Goal: Navigation & Orientation: Find specific page/section

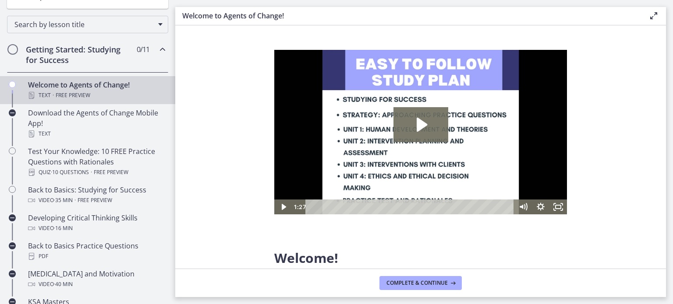
scroll to position [116, 0]
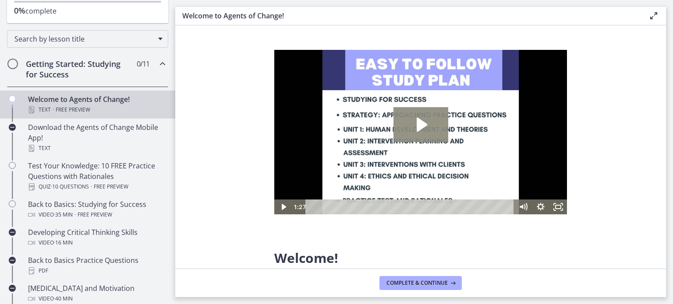
click at [422, 121] on icon "Play Video: c1o6hcmjueu5qasqsu00.mp4" at bounding box center [421, 125] width 11 height 14
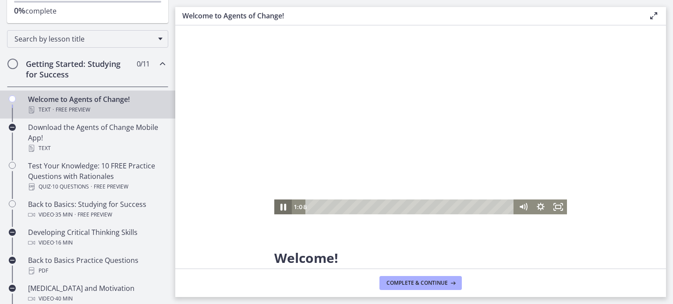
click at [283, 212] on icon "Pause" at bounding box center [282, 207] width 21 height 18
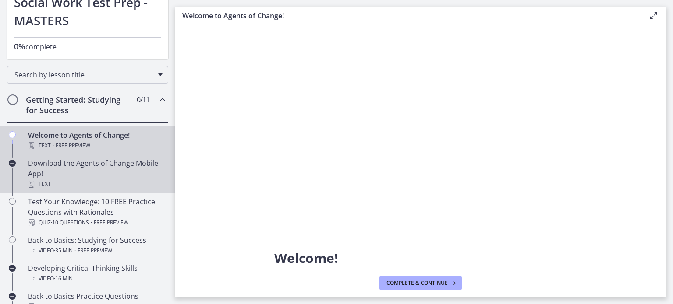
scroll to position [0, 0]
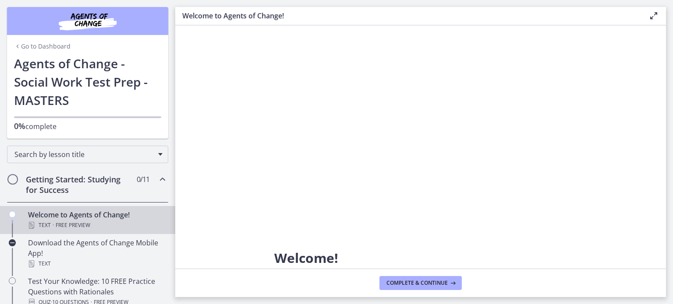
click at [32, 47] on link "Go to Dashboard" at bounding box center [42, 46] width 56 height 9
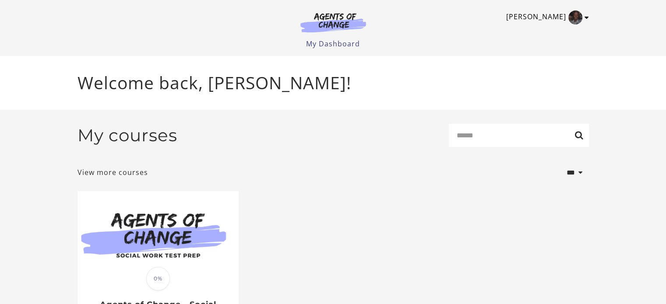
click at [568, 21] on link "[PERSON_NAME]" at bounding box center [545, 18] width 78 height 14
click at [542, 32] on link "My Account" at bounding box center [552, 32] width 77 height 15
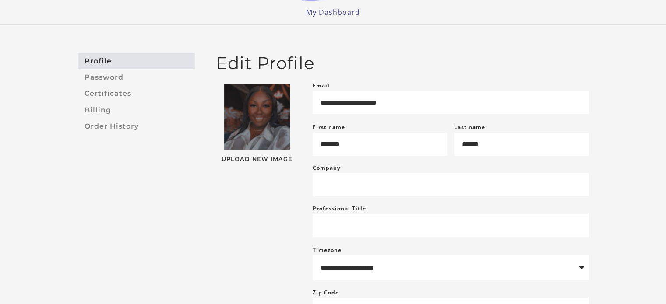
scroll to position [4, 0]
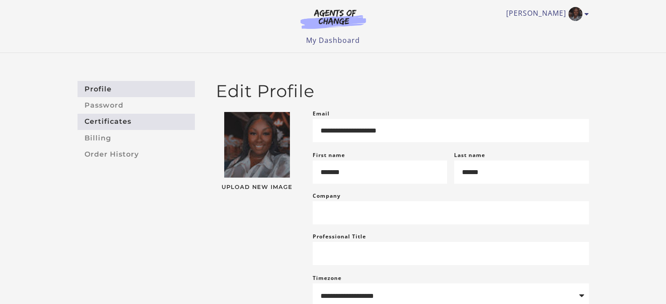
click at [123, 127] on link "Certificates" at bounding box center [136, 122] width 117 height 16
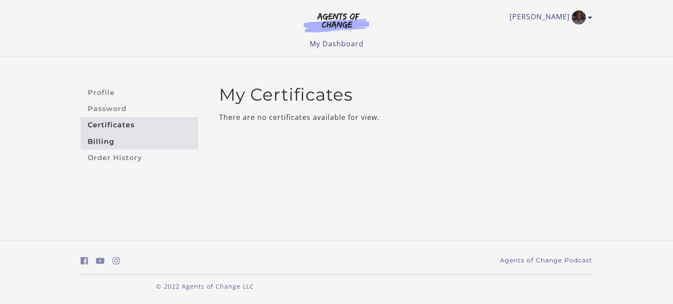
click at [112, 142] on link "Billing" at bounding box center [139, 142] width 117 height 16
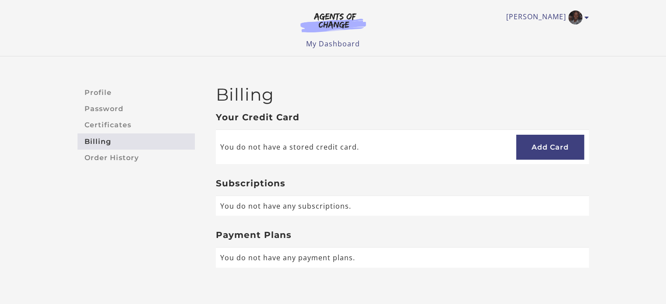
click at [124, 162] on link "Order History" at bounding box center [136, 158] width 117 height 16
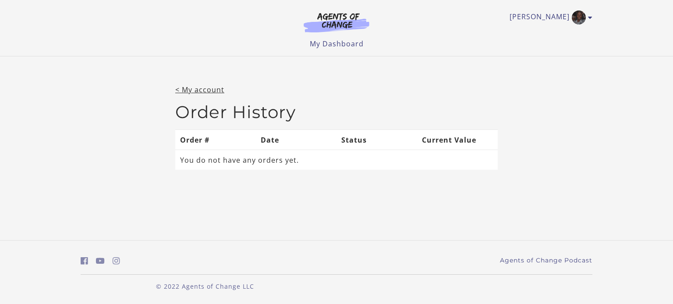
click at [320, 29] on img at bounding box center [336, 22] width 84 height 20
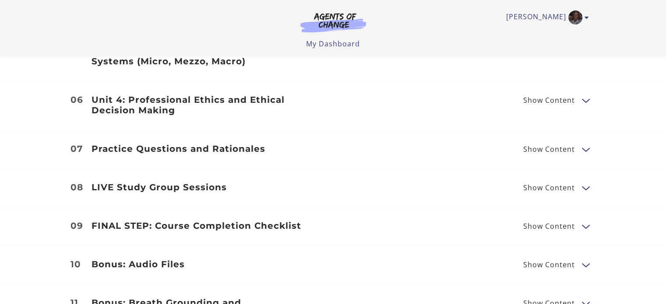
scroll to position [1270, 0]
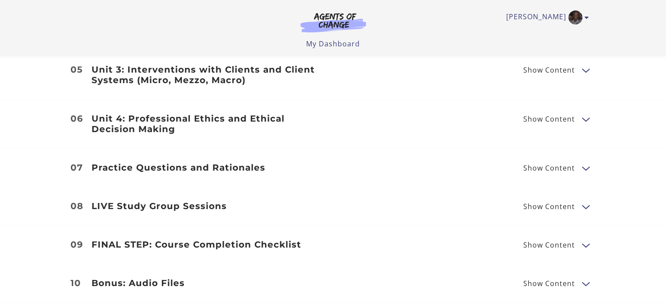
click at [128, 201] on h3 "LIVE Study Group Sessions" at bounding box center [207, 206] width 231 height 11
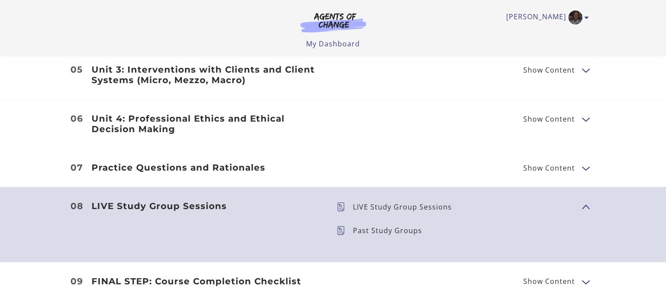
click at [400, 204] on p "LIVE Study Group Sessions" at bounding box center [406, 207] width 106 height 7
click at [393, 227] on p "Past Study Groups" at bounding box center [391, 230] width 76 height 7
click at [342, 203] on icon at bounding box center [345, 207] width 16 height 9
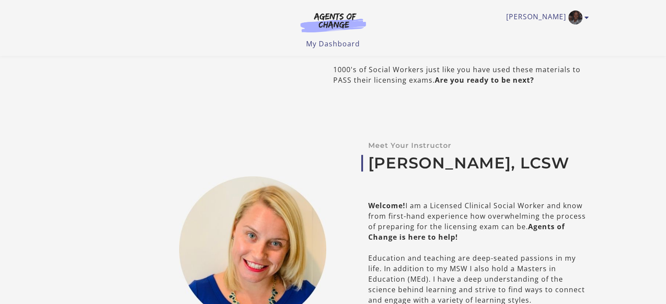
scroll to position [307, 0]
